Goal: Information Seeking & Learning: Learn about a topic

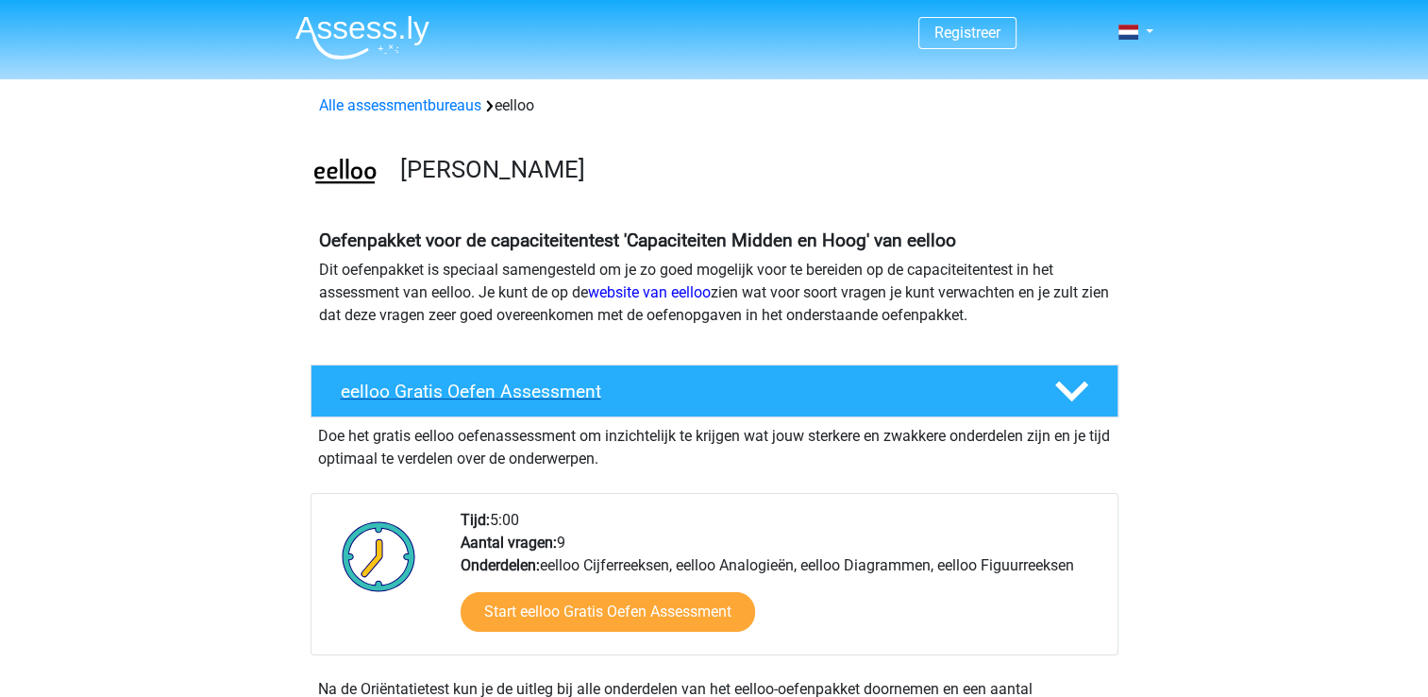
click at [794, 383] on h4 "eelloo Gratis Oefen Assessment" at bounding box center [682, 391] width 683 height 22
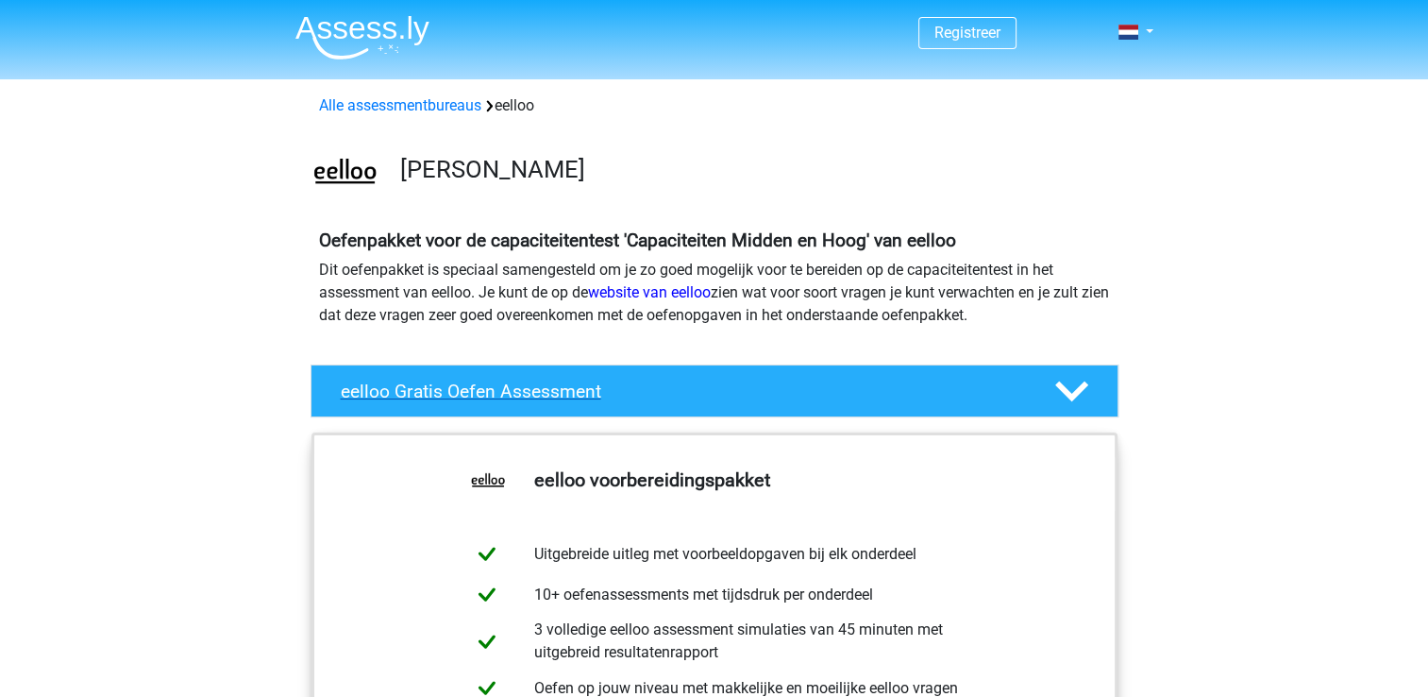
click at [794, 383] on h4 "eelloo Gratis Oefen Assessment" at bounding box center [682, 391] width 683 height 22
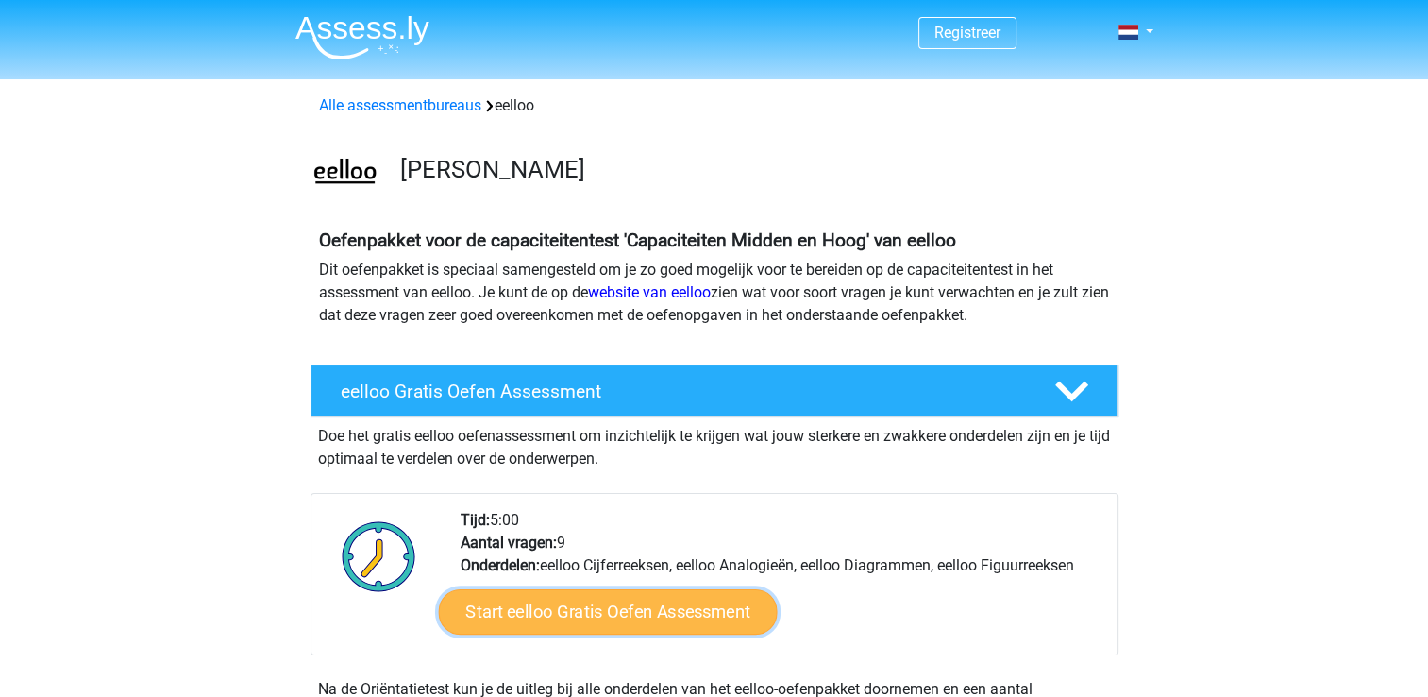
click at [674, 607] on link "Start eelloo Gratis Oefen Assessment" at bounding box center [607, 611] width 339 height 45
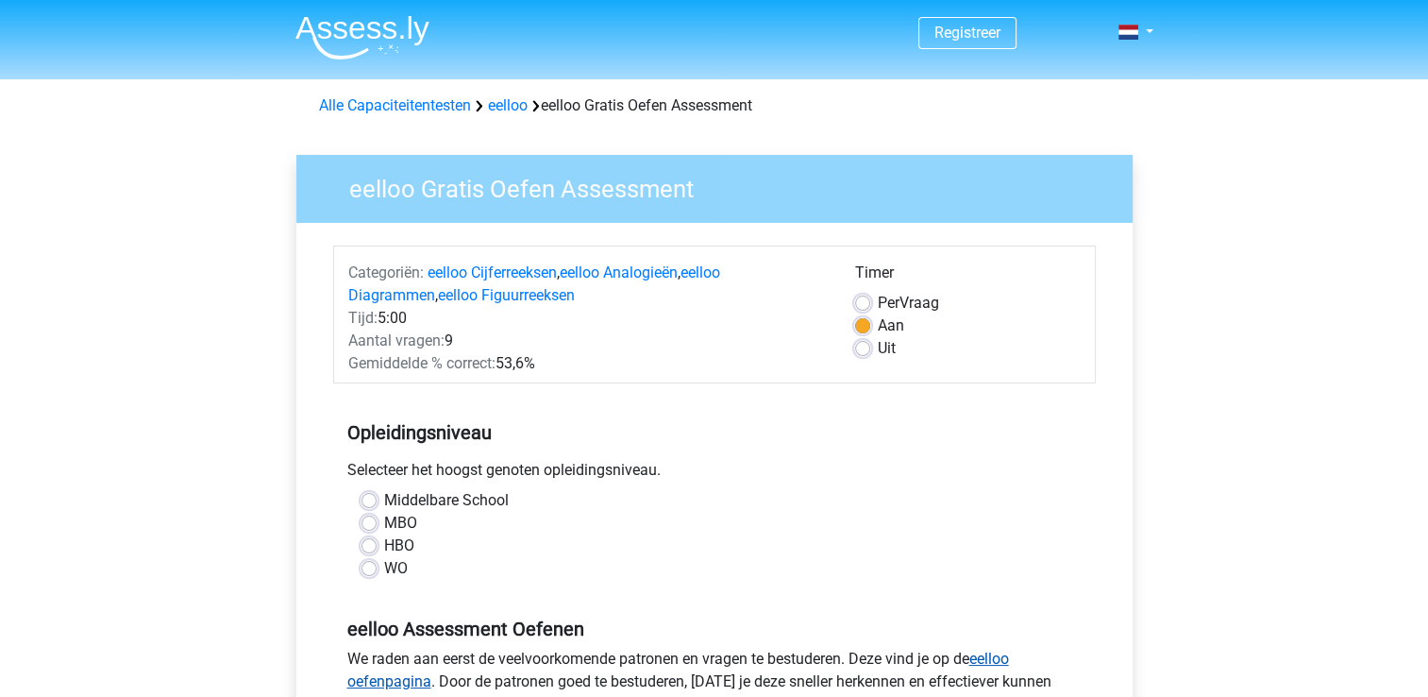
click at [983, 665] on link "eelloo oefenpagina" at bounding box center [678, 669] width 662 height 41
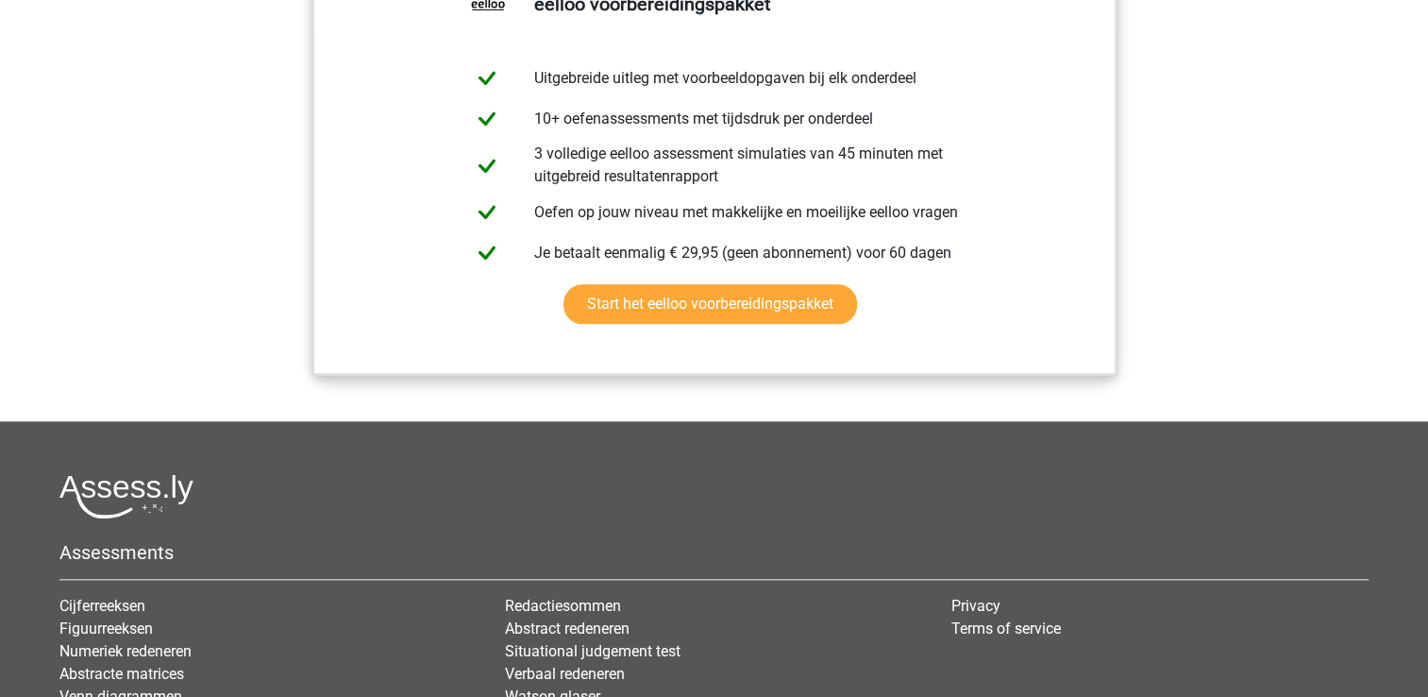
scroll to position [2058, 0]
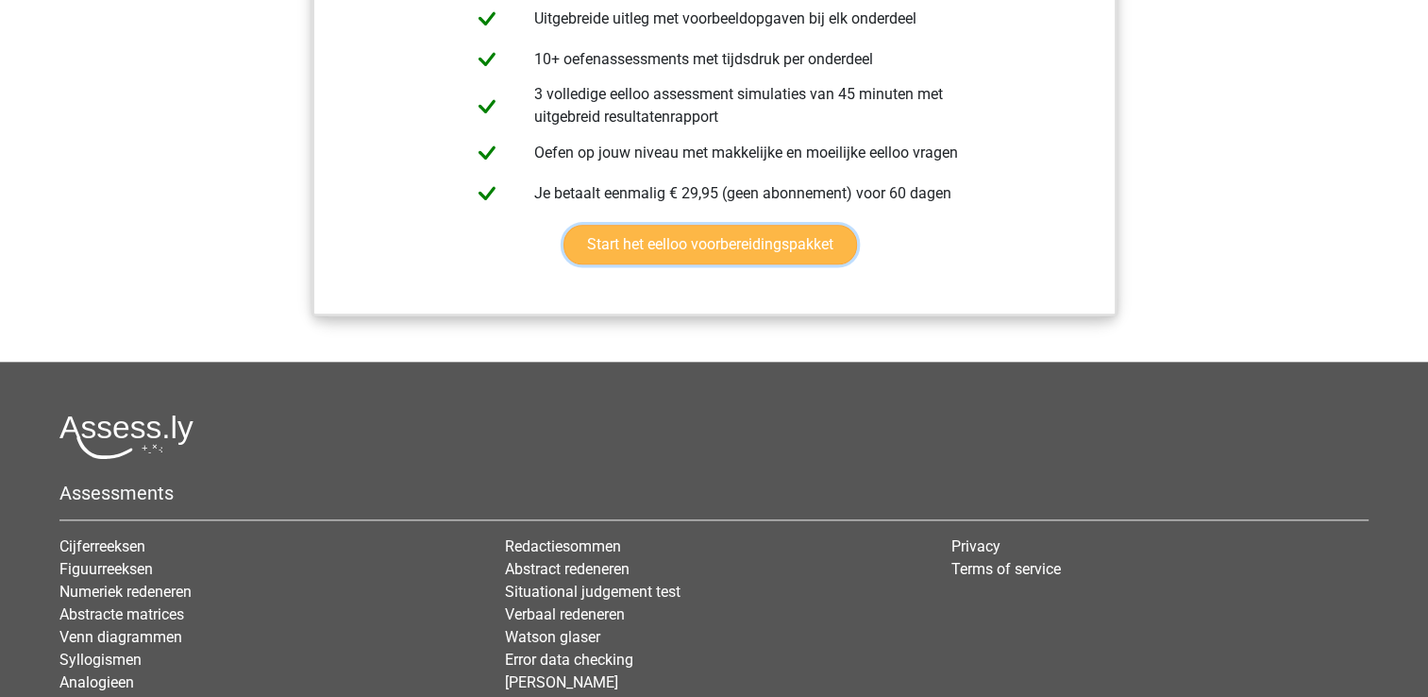
click at [767, 264] on link "Start het eelloo voorbereidingspakket" at bounding box center [711, 245] width 294 height 40
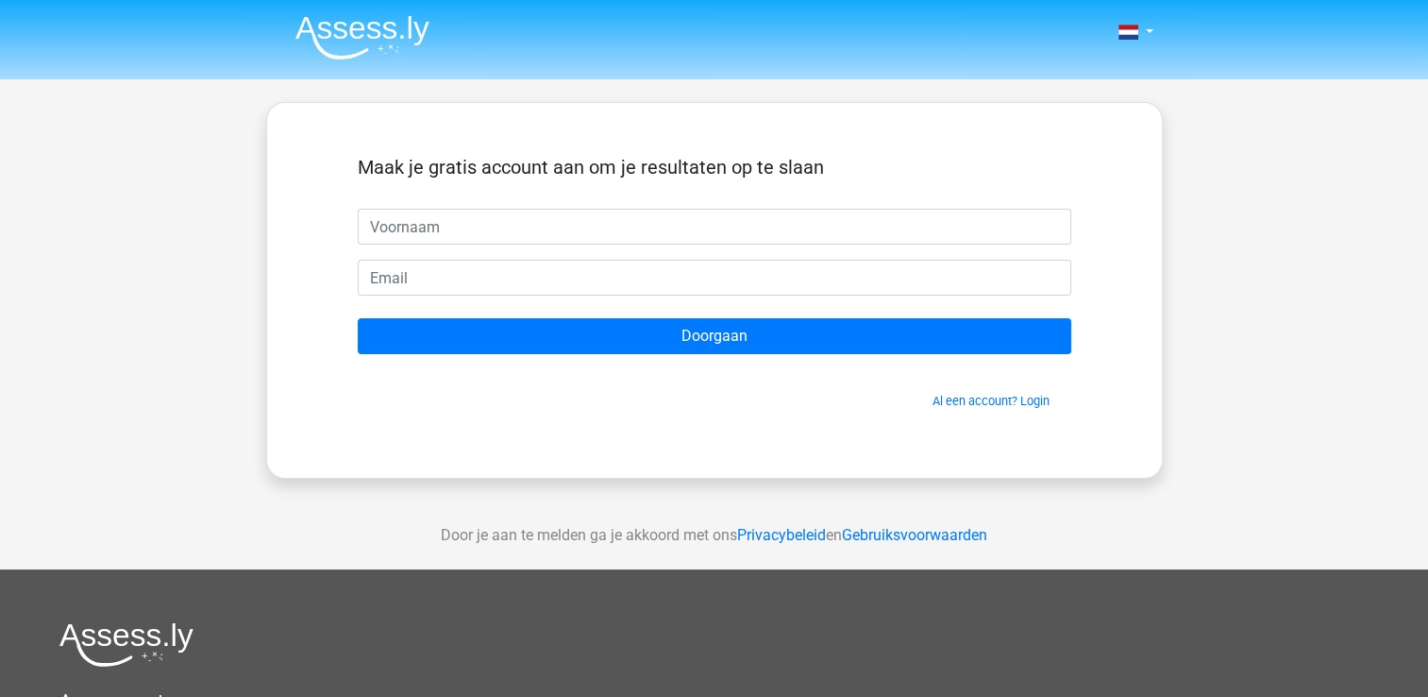
click at [516, 235] on input "text" at bounding box center [715, 227] width 714 height 36
click at [639, 156] on h5 "Maak je gratis account aan om je resultaten op te slaan" at bounding box center [715, 167] width 714 height 23
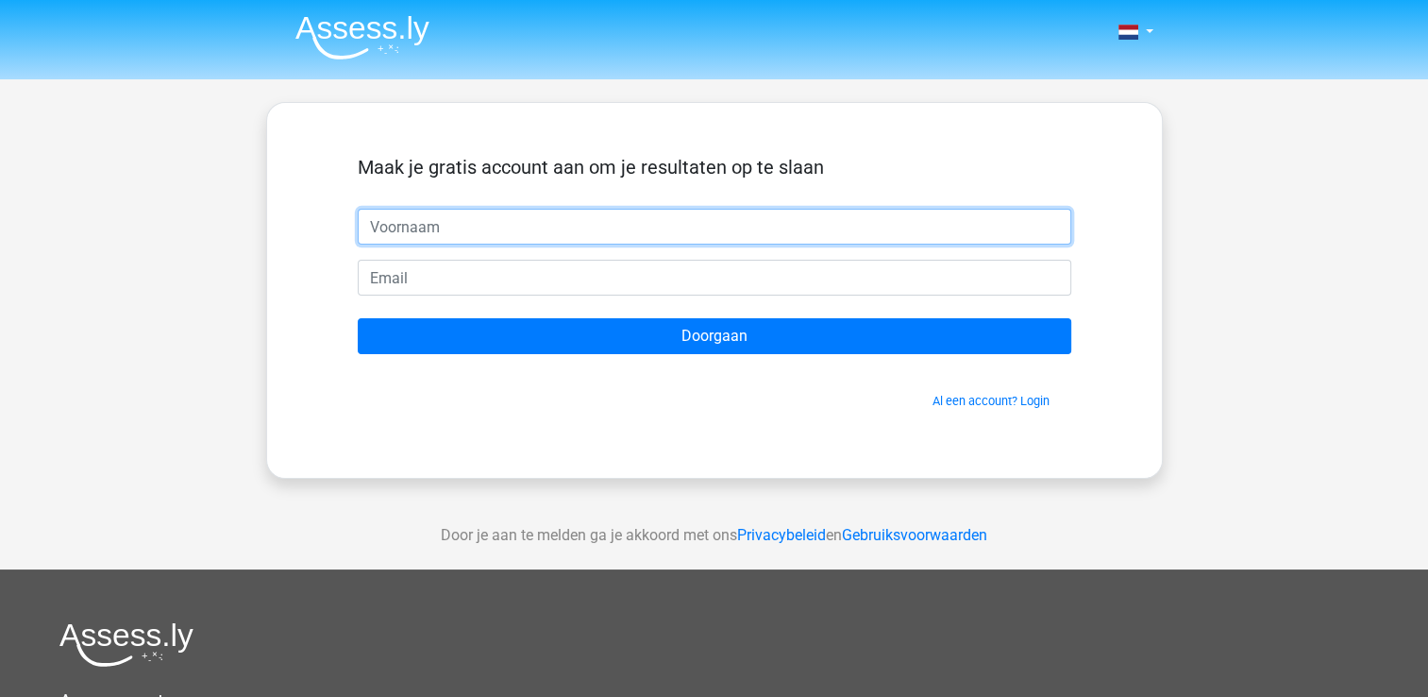
click at [641, 219] on input "text" at bounding box center [715, 227] width 714 height 36
type input "Geert"
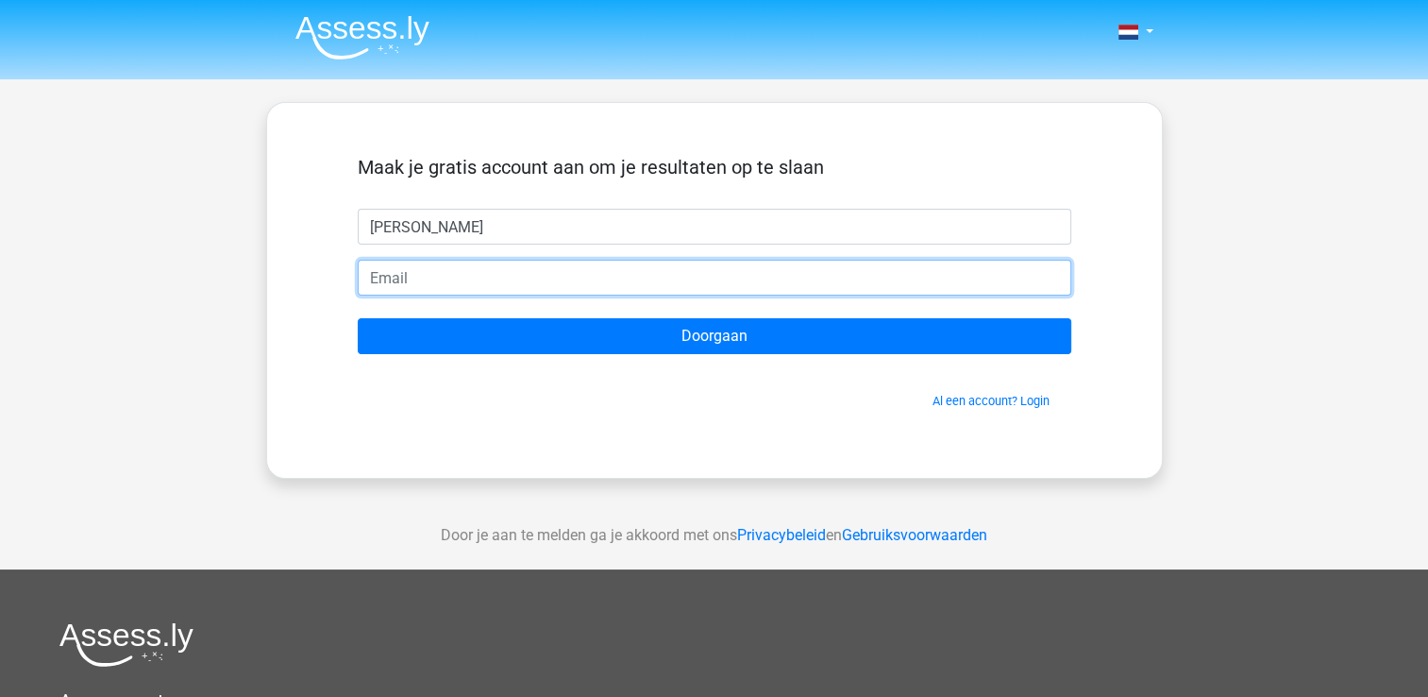
type input "geertvanderlist06@outlook.com"
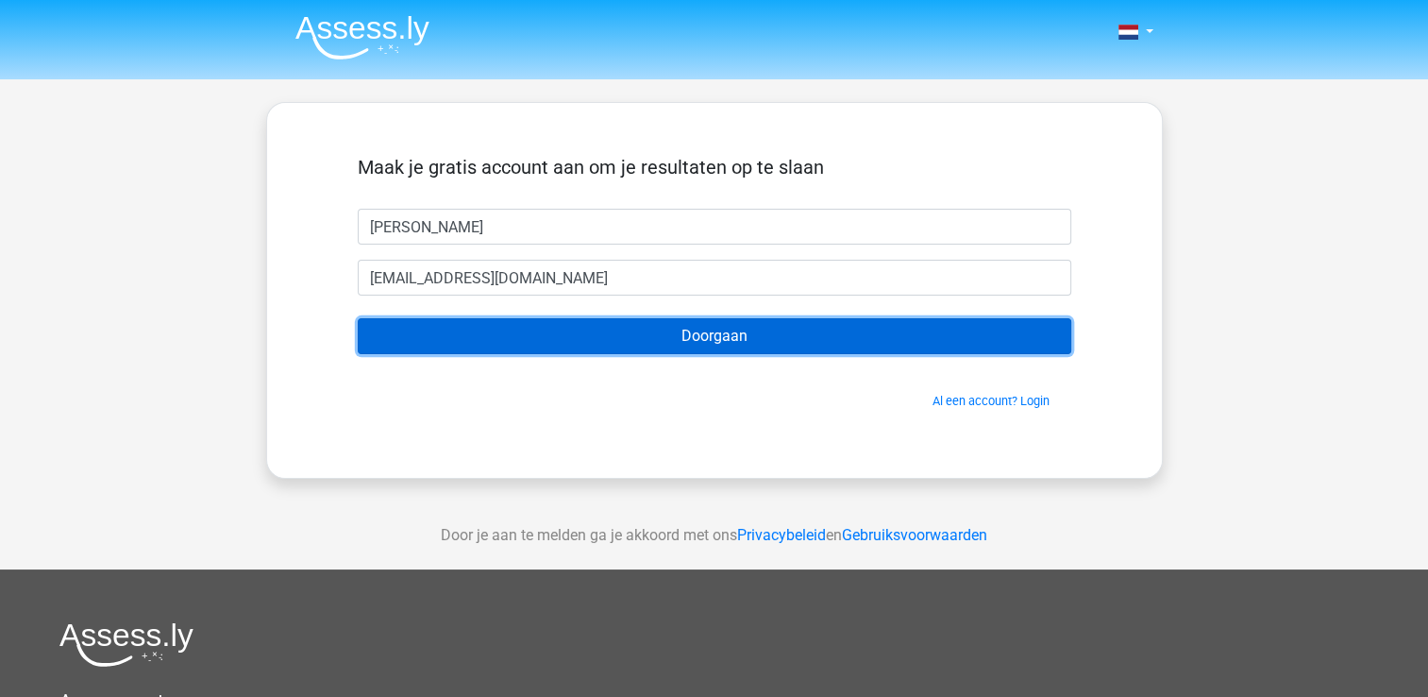
click at [625, 342] on input "Doorgaan" at bounding box center [715, 336] width 714 height 36
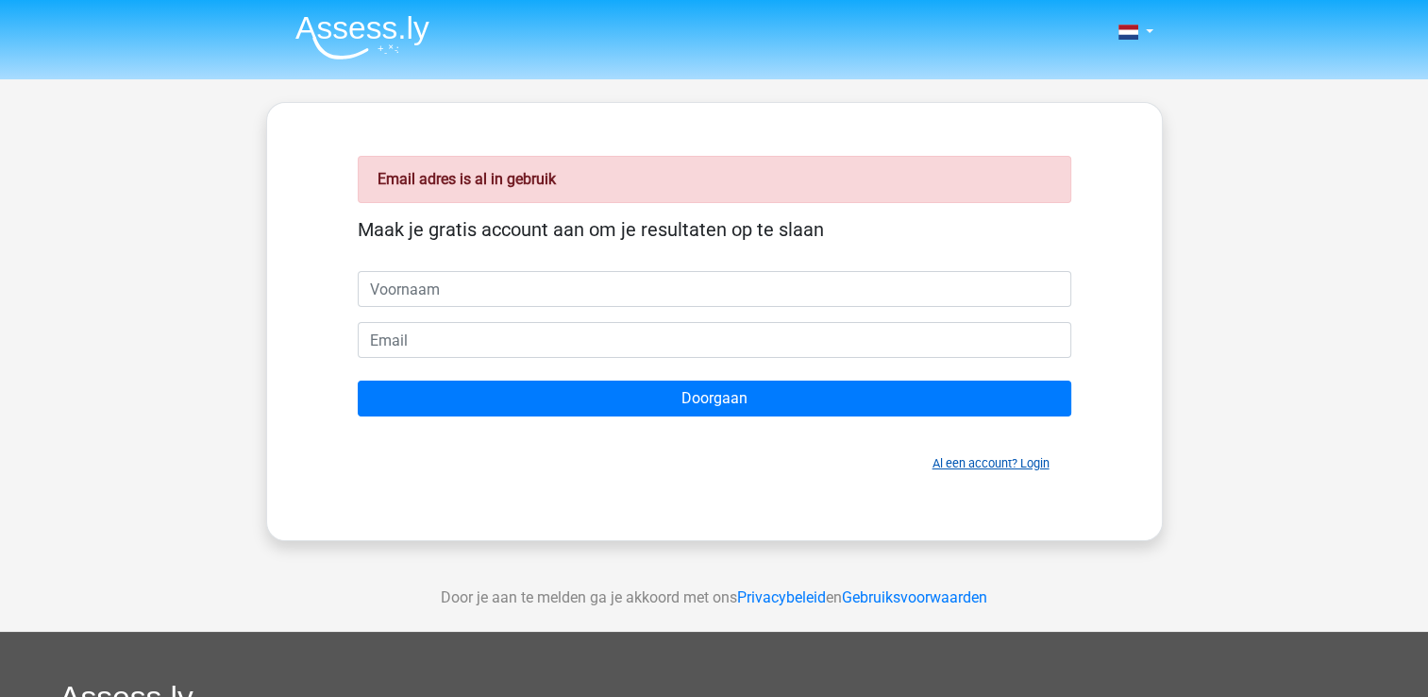
click at [1004, 457] on link "Al een account? Login" at bounding box center [991, 463] width 117 height 14
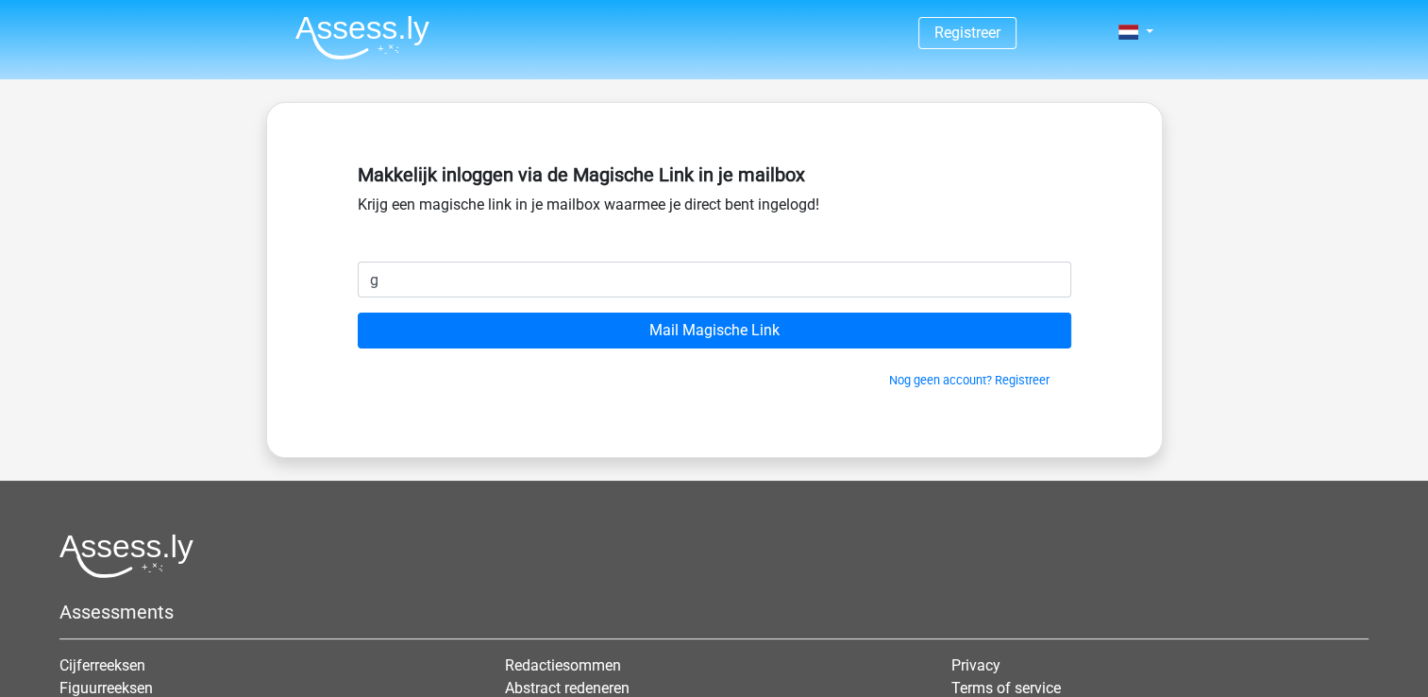
type input "[EMAIL_ADDRESS][DOMAIN_NAME]"
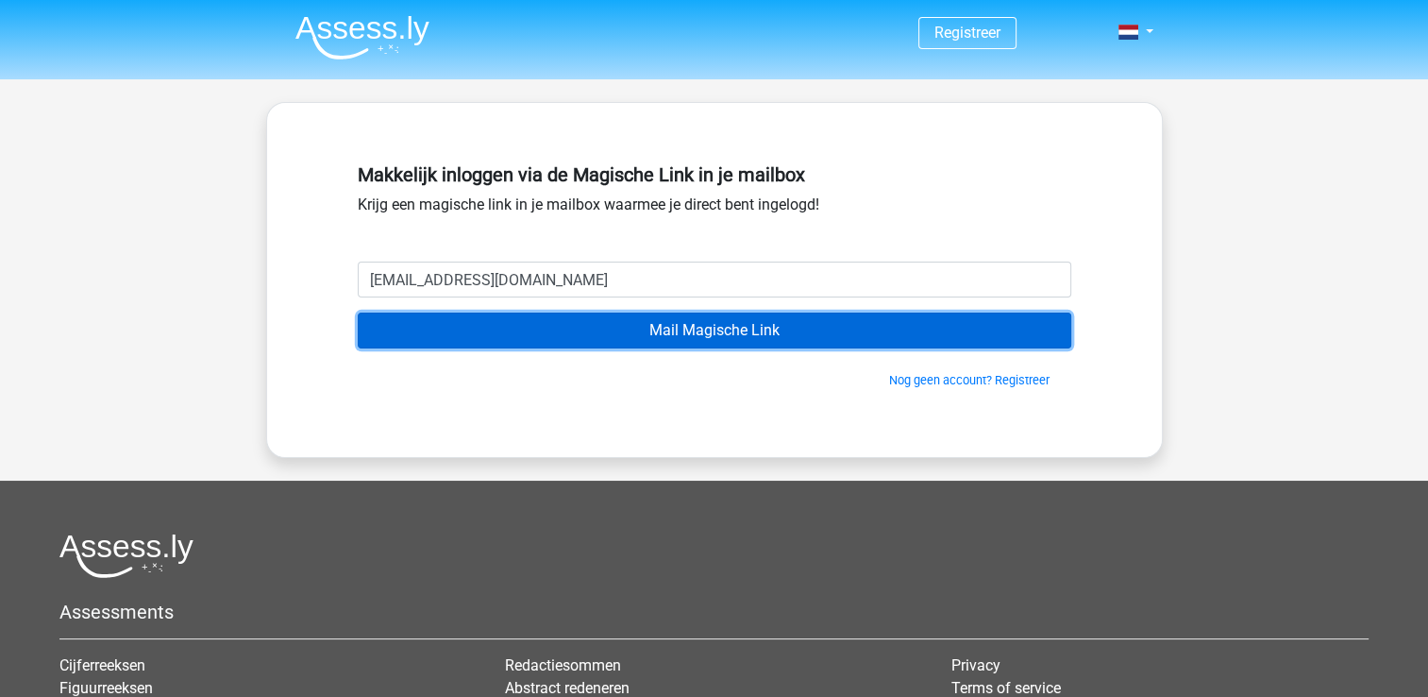
click at [660, 321] on input "Mail Magische Link" at bounding box center [715, 330] width 714 height 36
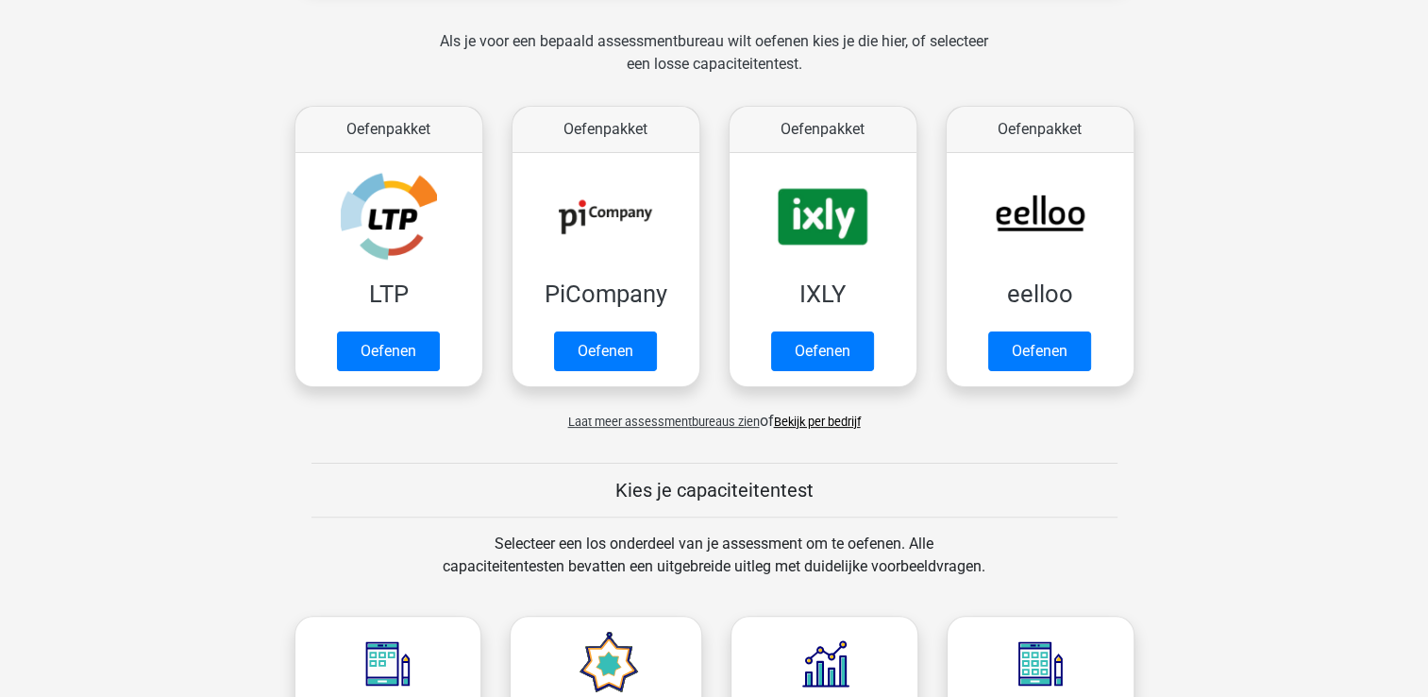
scroll to position [372, 0]
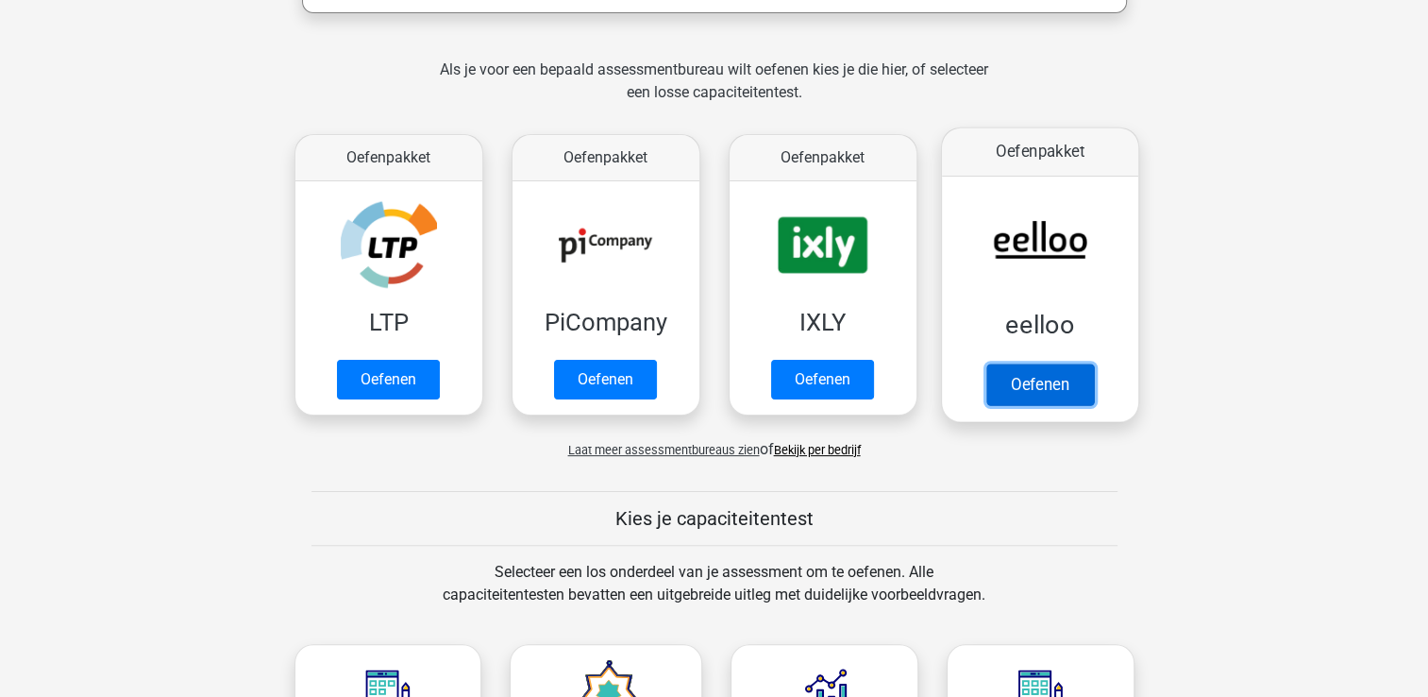
click at [1026, 364] on link "Oefenen" at bounding box center [1040, 384] width 108 height 42
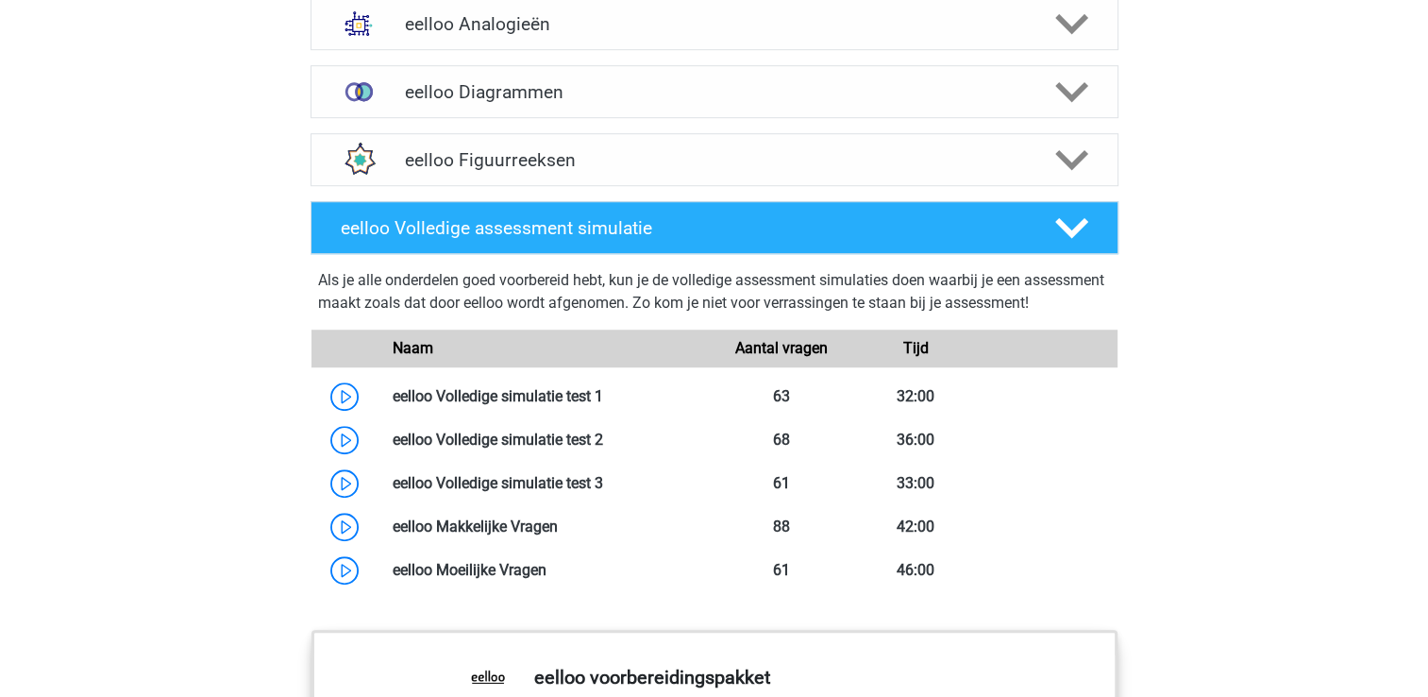
scroll to position [1329, 0]
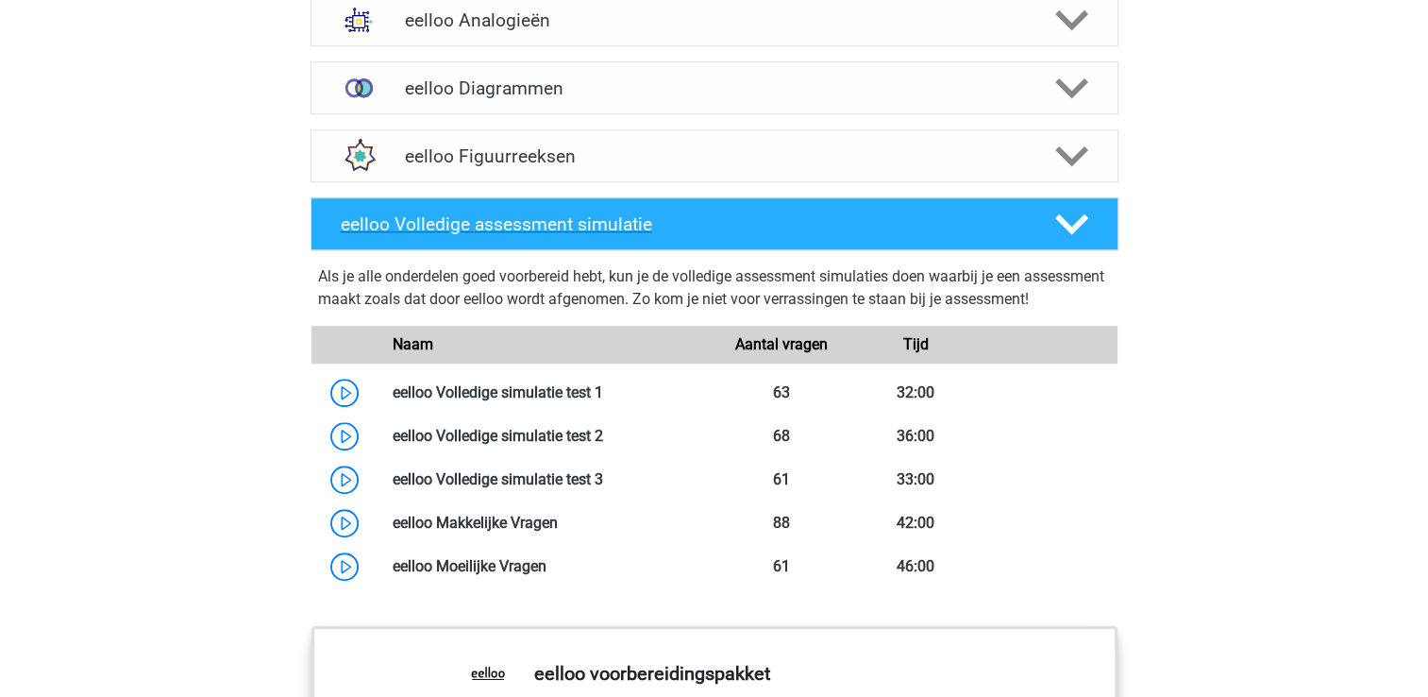
click at [1039, 241] on div at bounding box center [1069, 224] width 64 height 33
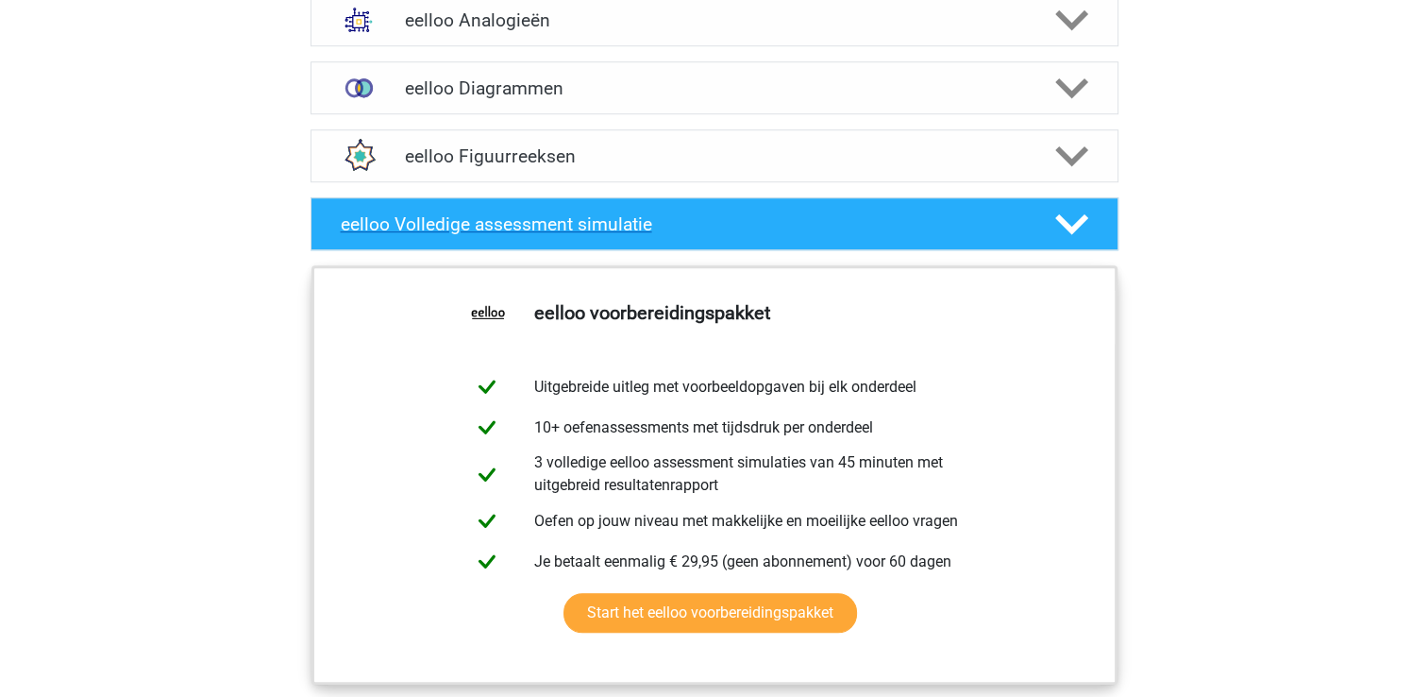
click at [1039, 241] on div at bounding box center [1069, 224] width 64 height 33
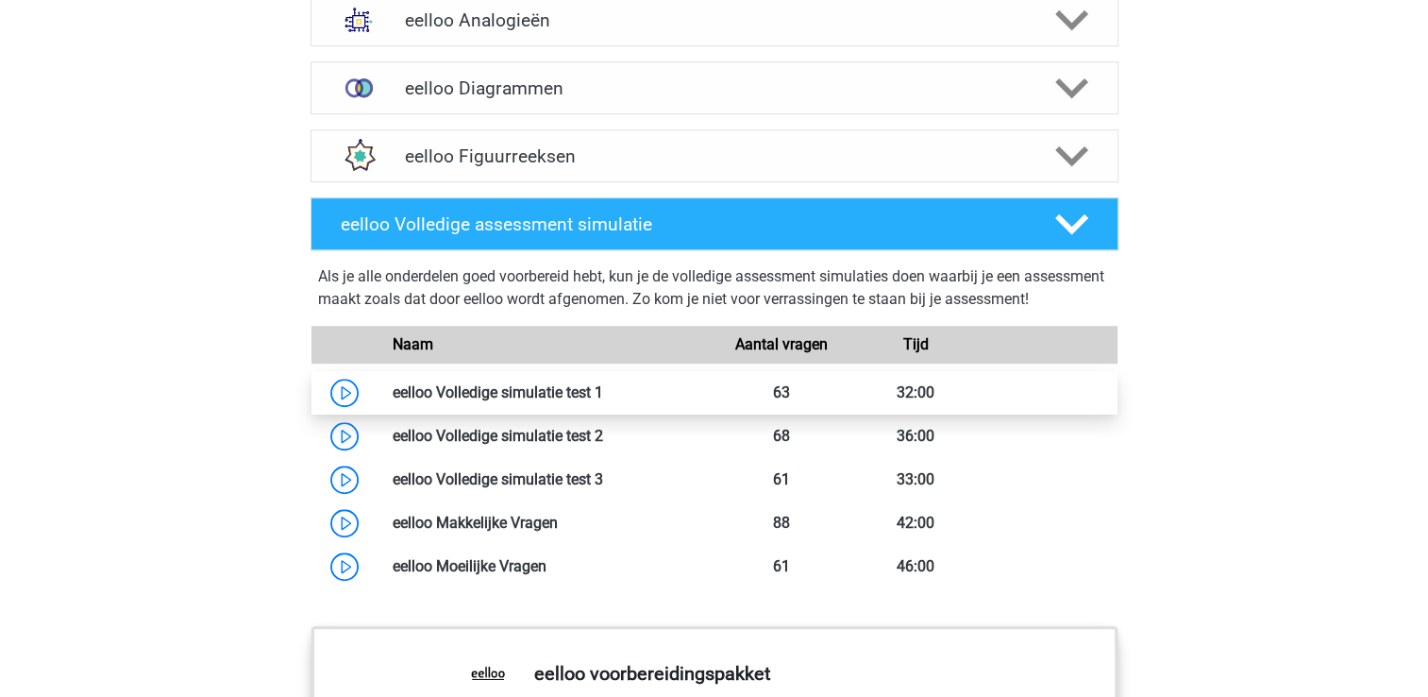
click at [603, 401] on link at bounding box center [603, 392] width 0 height 18
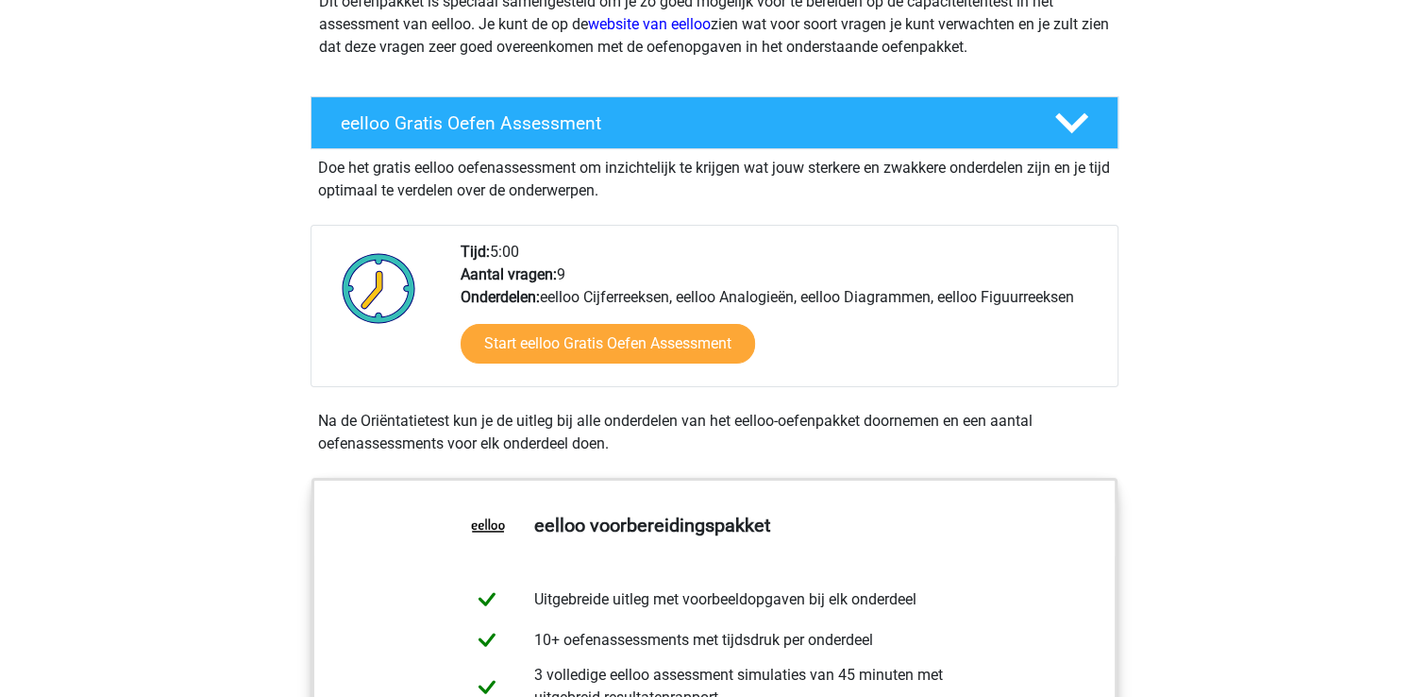
scroll to position [0, 0]
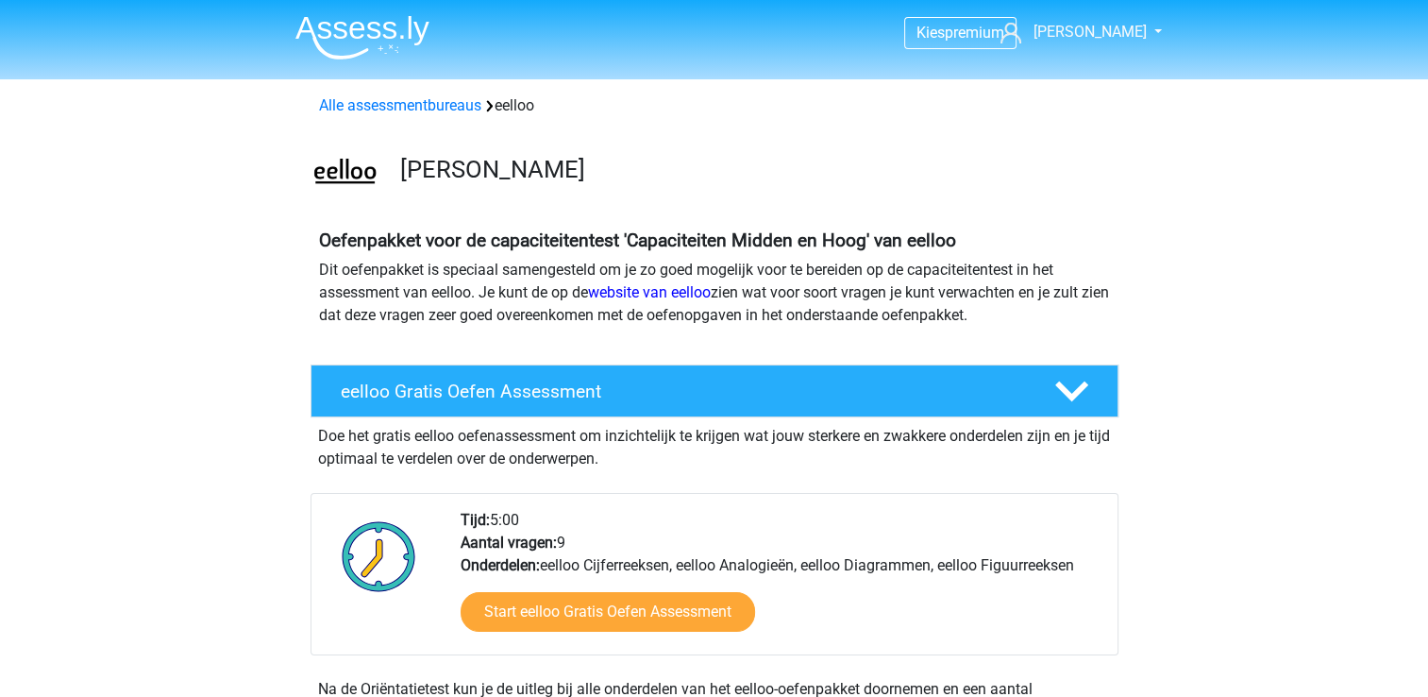
click at [359, 177] on img at bounding box center [345, 173] width 67 height 67
click at [476, 109] on link "Alle assessmentbureaus" at bounding box center [400, 105] width 162 height 18
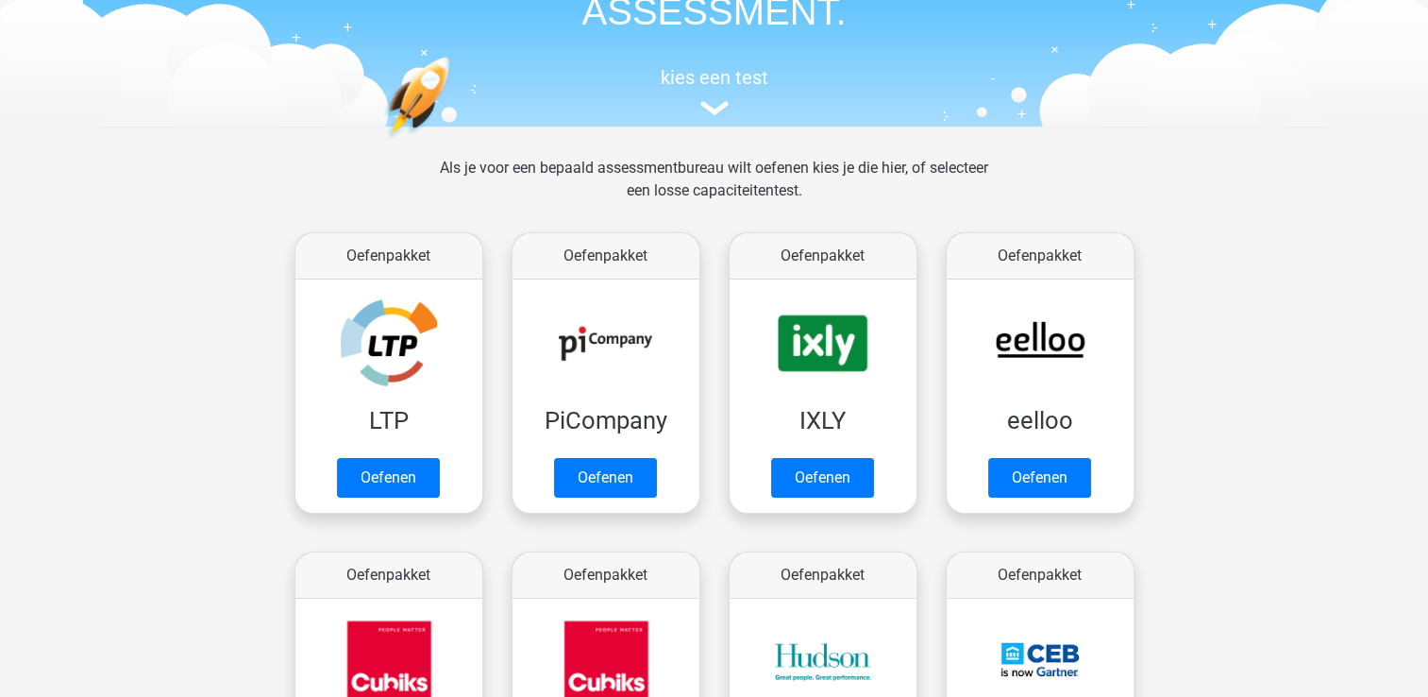
scroll to position [185, 0]
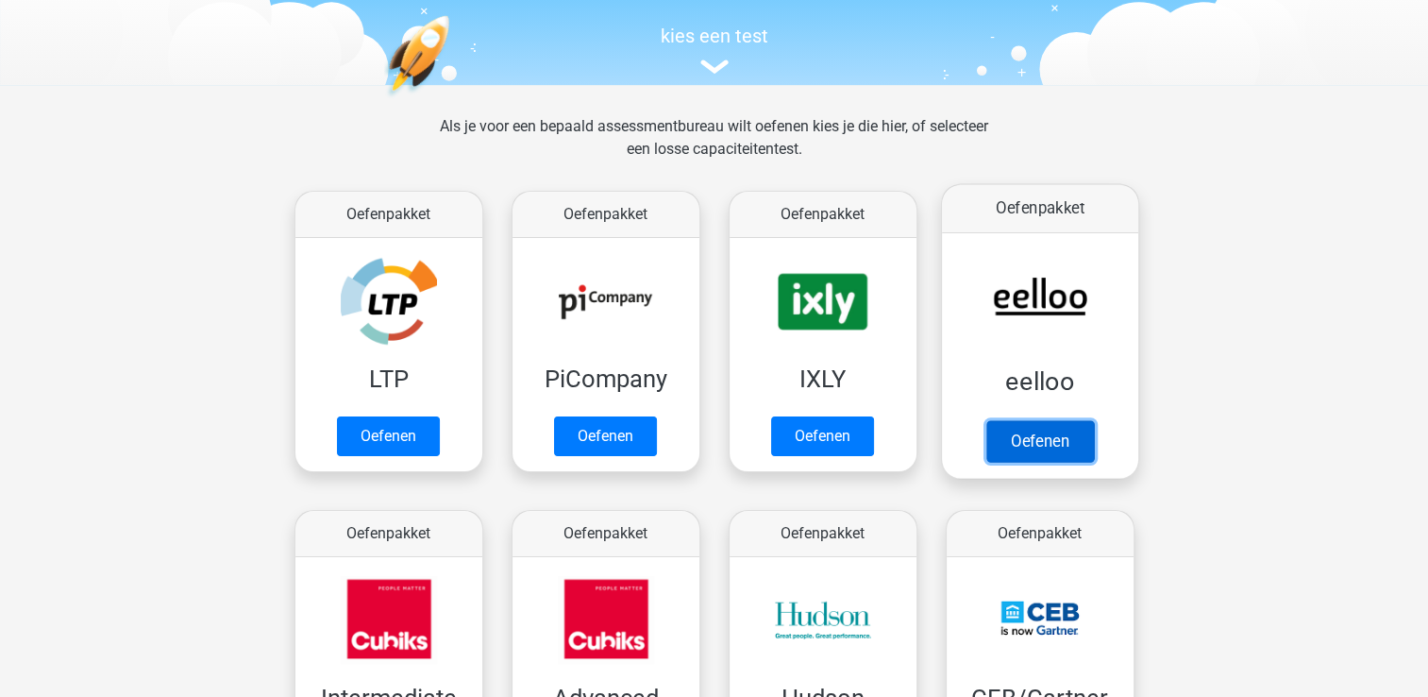
click at [1065, 462] on link "Oefenen" at bounding box center [1040, 441] width 108 height 42
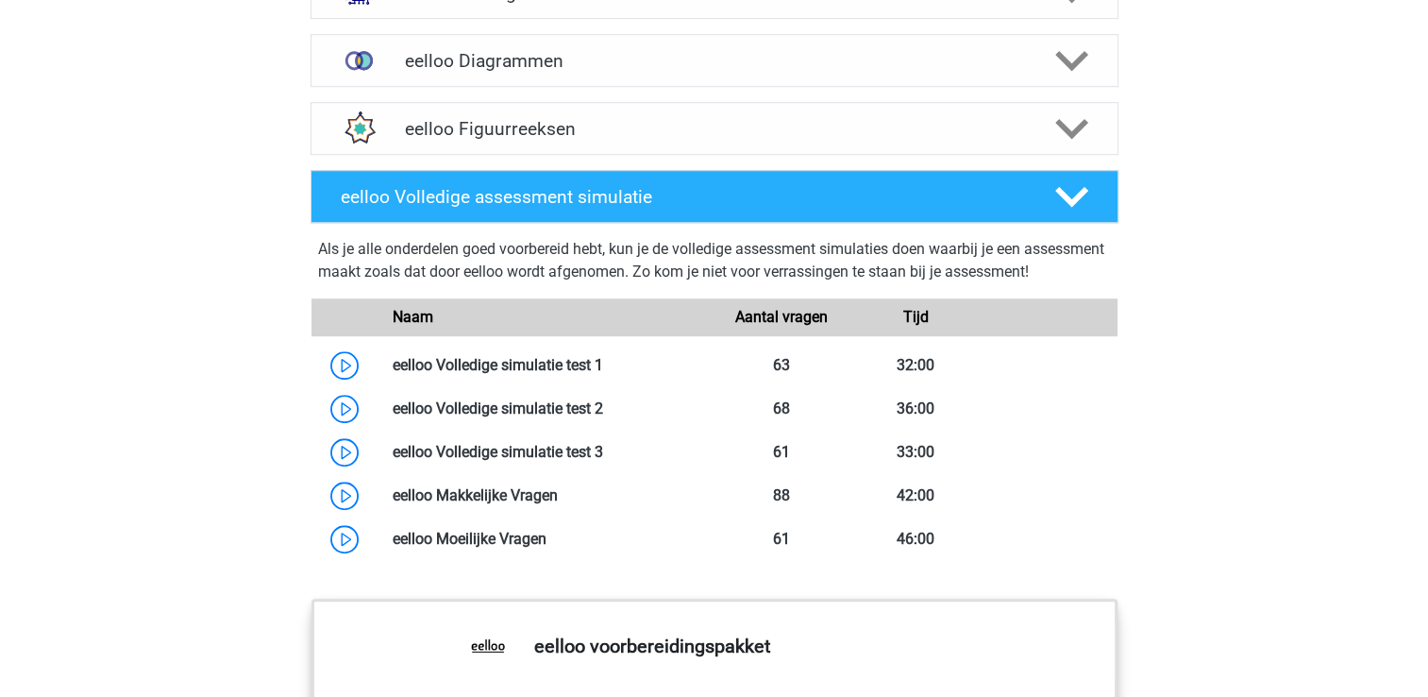
scroll to position [1359, 0]
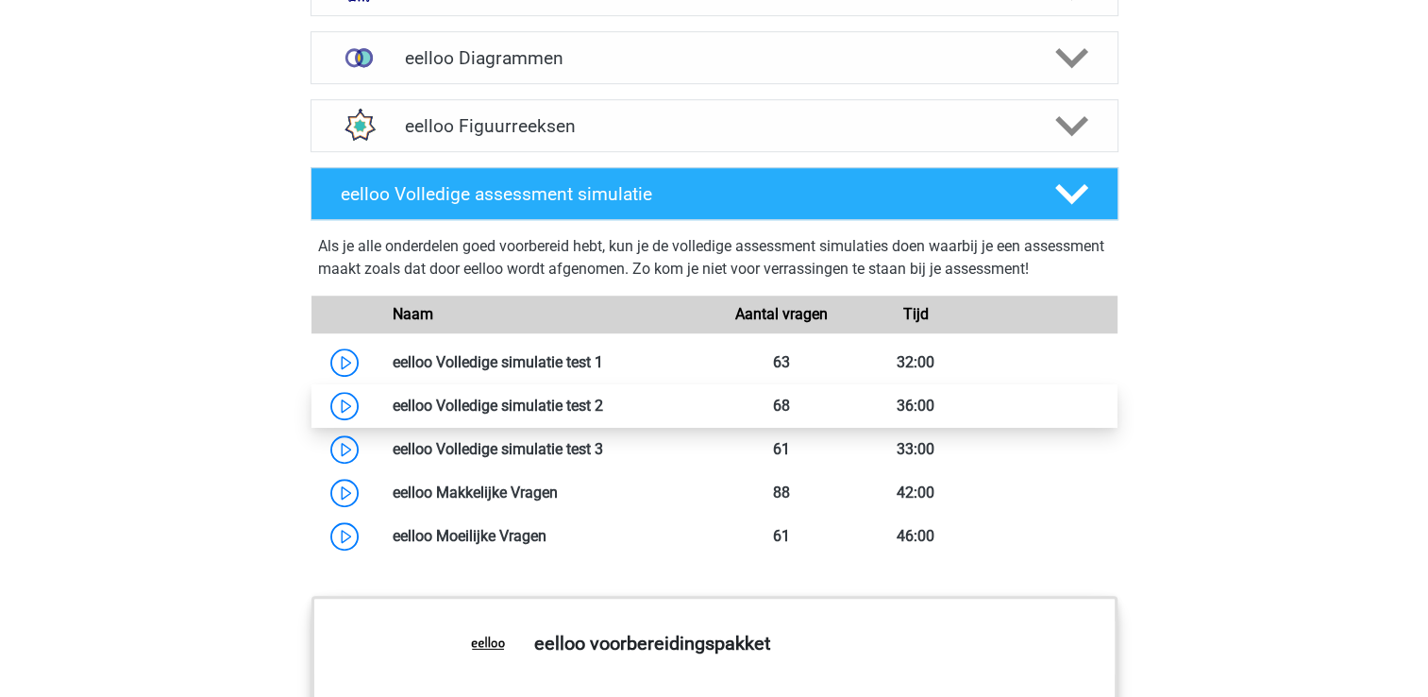
click at [603, 414] on link at bounding box center [603, 405] width 0 height 18
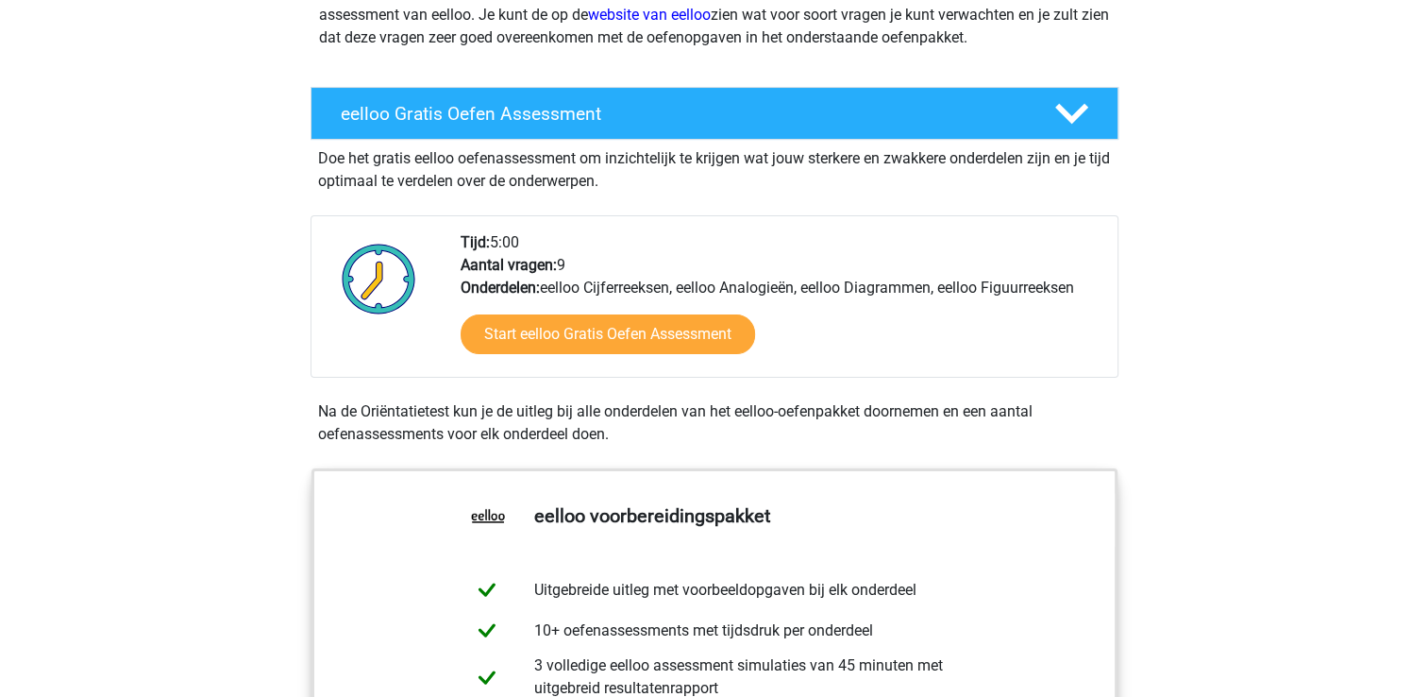
scroll to position [257, 0]
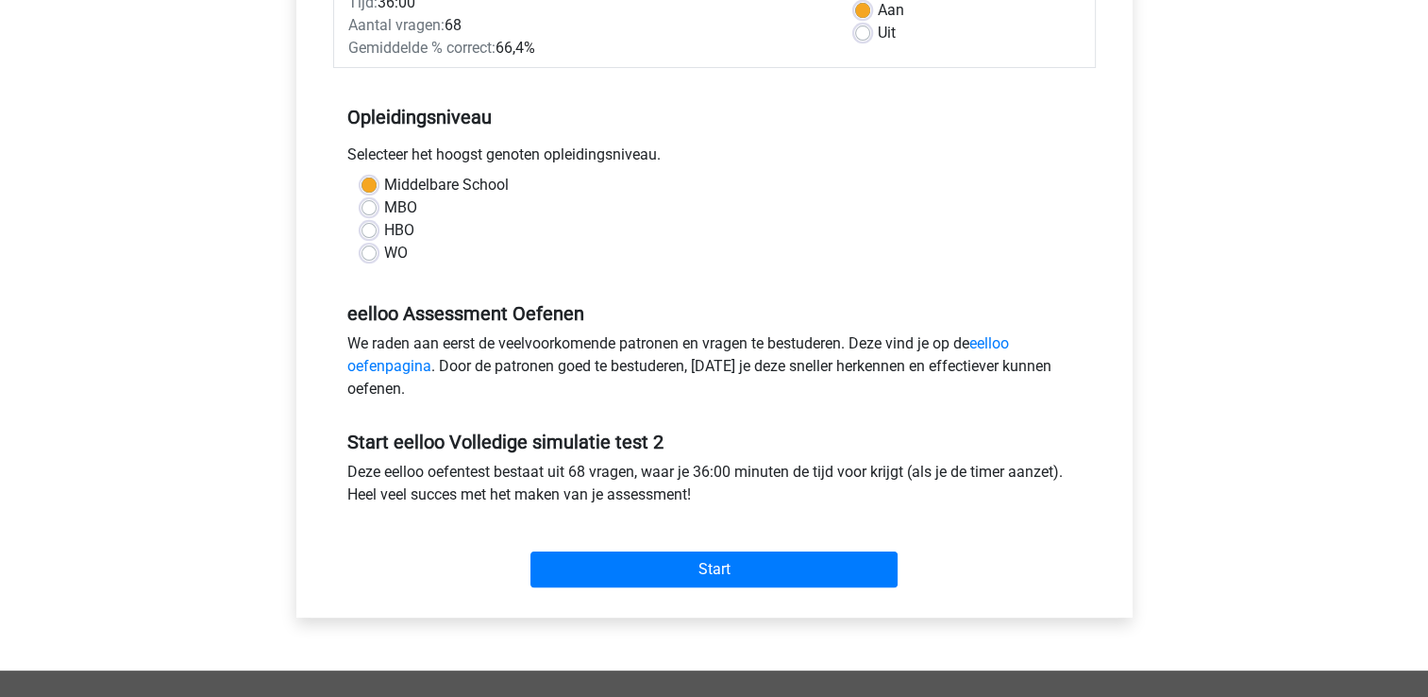
scroll to position [326, 0]
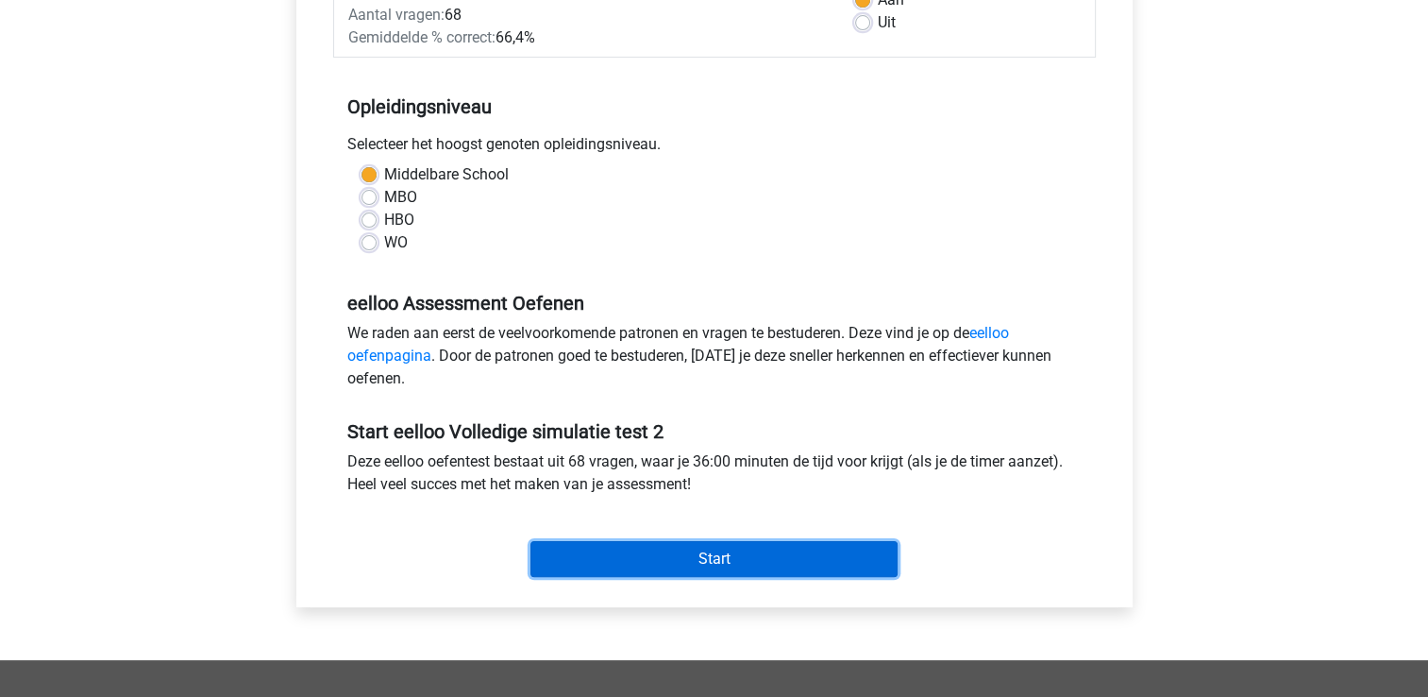
click at [801, 567] on input "Start" at bounding box center [714, 559] width 367 height 36
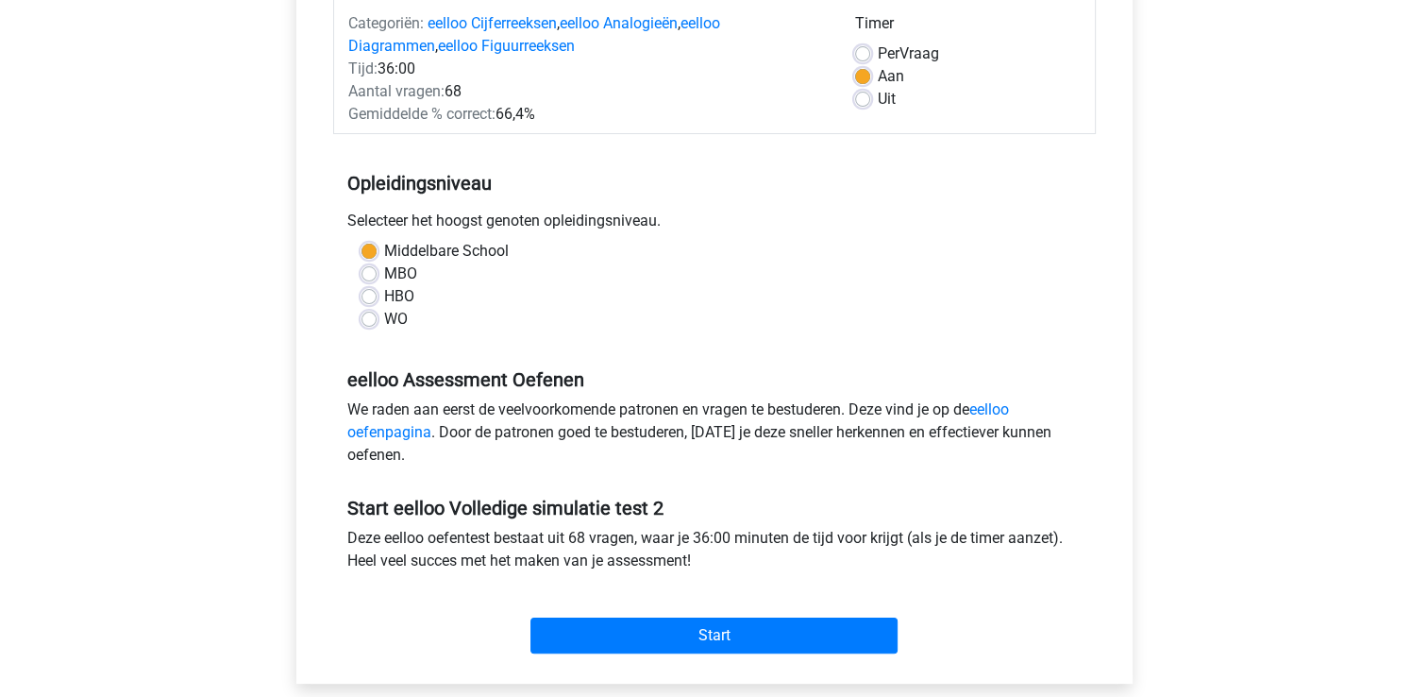
scroll to position [295, 0]
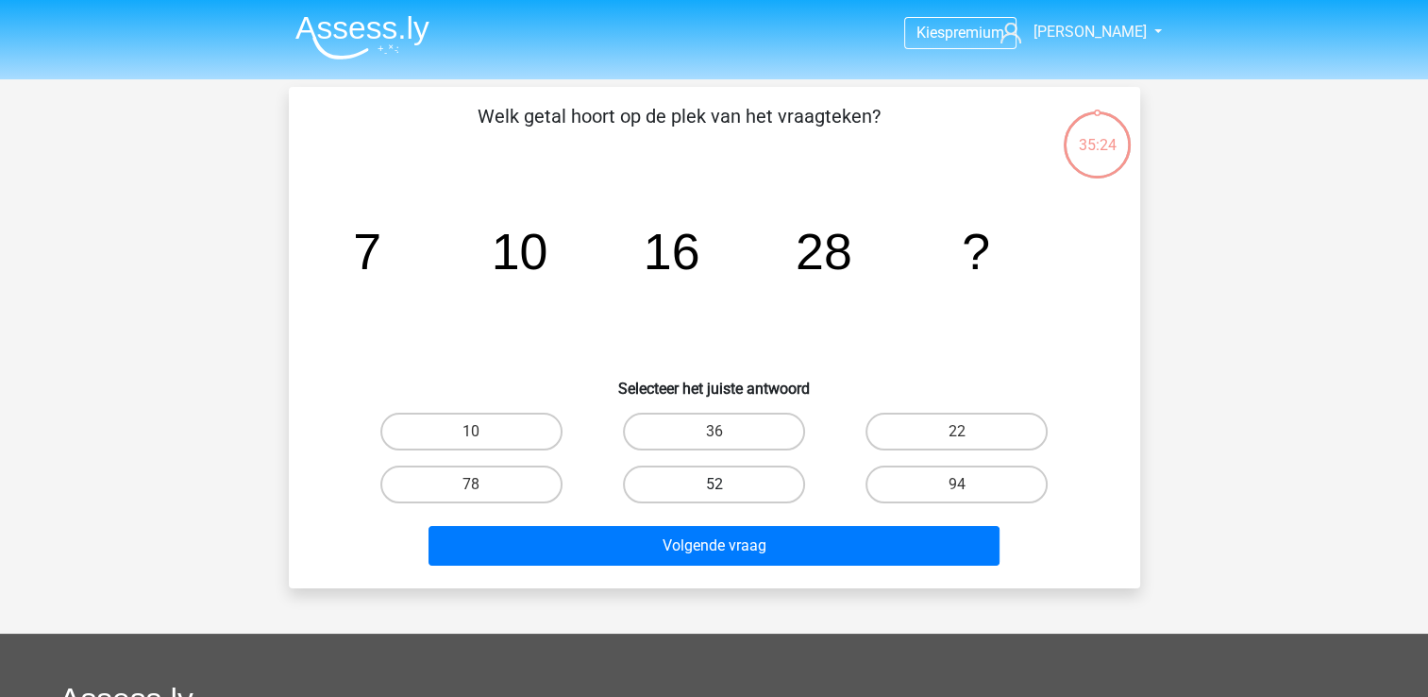
click at [779, 478] on label "52" at bounding box center [714, 484] width 182 height 38
click at [726, 484] on input "52" at bounding box center [720, 490] width 12 height 12
radio input "true"
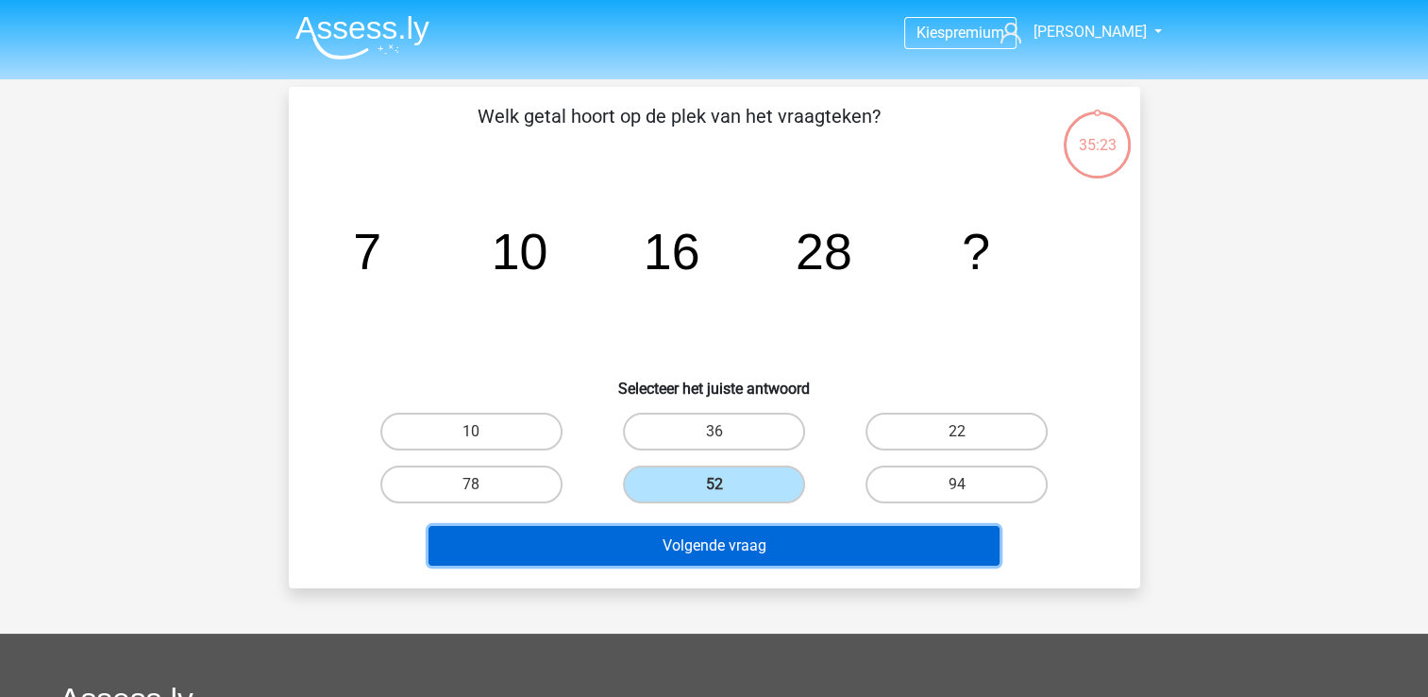
click at [797, 552] on button "Volgende vraag" at bounding box center [714, 546] width 571 height 40
